Goal: Task Accomplishment & Management: Use online tool/utility

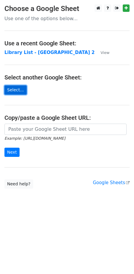
click at [19, 88] on link "Select..." at bounding box center [15, 89] width 22 height 9
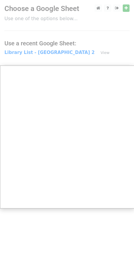
click at [84, 52] on div at bounding box center [67, 137] width 134 height 274
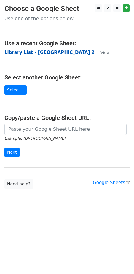
click at [42, 52] on strong "Library List - [GEOGRAPHIC_DATA] 2" at bounding box center [49, 52] width 90 height 5
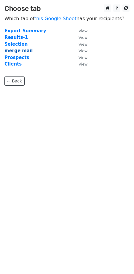
click at [27, 53] on strong "merge mail" at bounding box center [18, 50] width 28 height 5
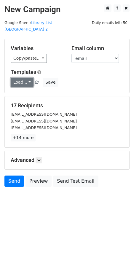
click at [29, 78] on link "Load..." at bounding box center [22, 82] width 23 height 9
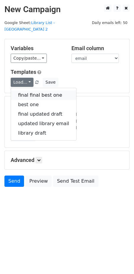
click at [32, 90] on link "final final best one" at bounding box center [43, 94] width 65 height 9
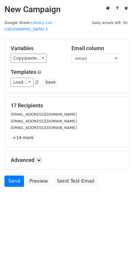
click at [12, 207] on html "New Campaign Daily emails left: 50 Google Sheet: Library List - USA 2 Variables…" at bounding box center [67, 137] width 134 height 274
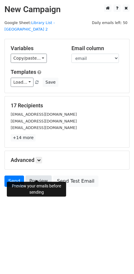
click at [36, 176] on link "Preview" at bounding box center [38, 180] width 26 height 11
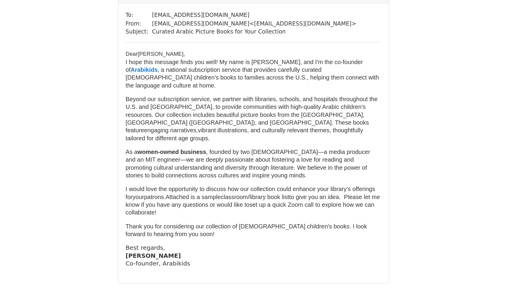
scroll to position [903, 0]
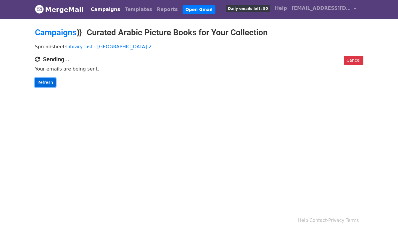
click at [48, 81] on link "Refresh" at bounding box center [45, 82] width 21 height 9
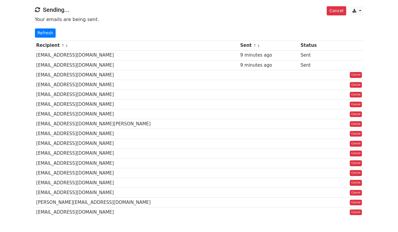
scroll to position [45, 0]
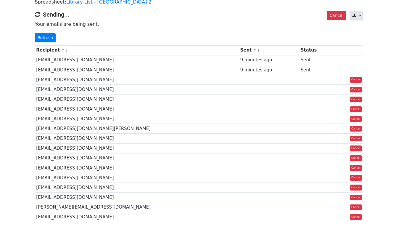
click at [361, 15] on link at bounding box center [357, 15] width 13 height 9
click at [380, 11] on body "MergeMail Campaigns Templates Reports Open Gmail Daily emails left: 48 Help [EM…" at bounding box center [199, 102] width 398 height 295
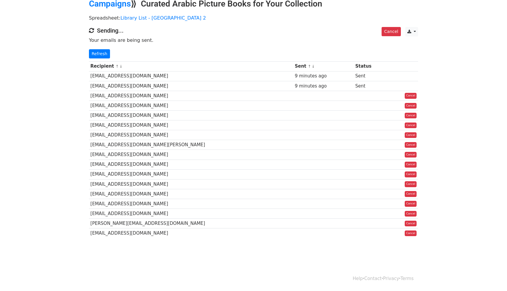
scroll to position [0, 0]
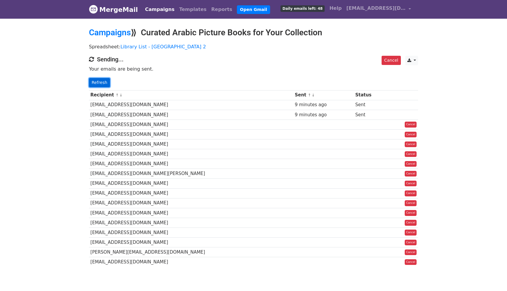
click at [103, 84] on link "Refresh" at bounding box center [99, 82] width 21 height 9
